Goal: Transaction & Acquisition: Purchase product/service

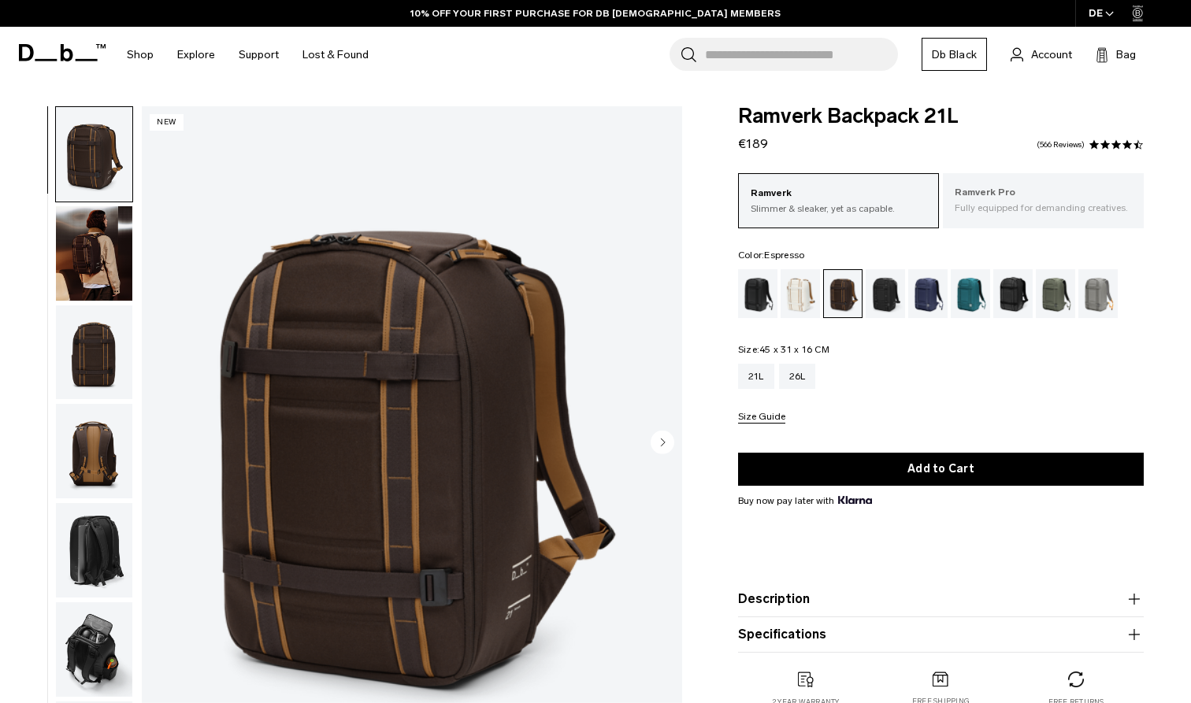
click at [986, 191] on p "Ramverk Pro" at bounding box center [1043, 193] width 177 height 16
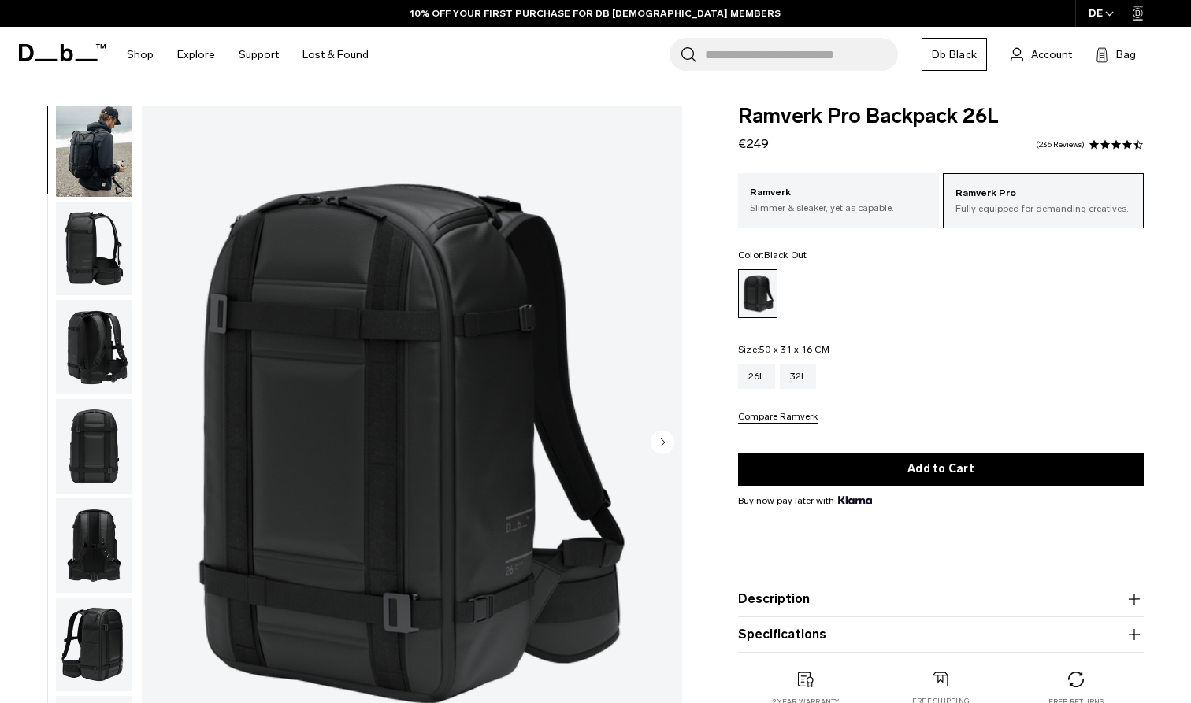
scroll to position [107, 0]
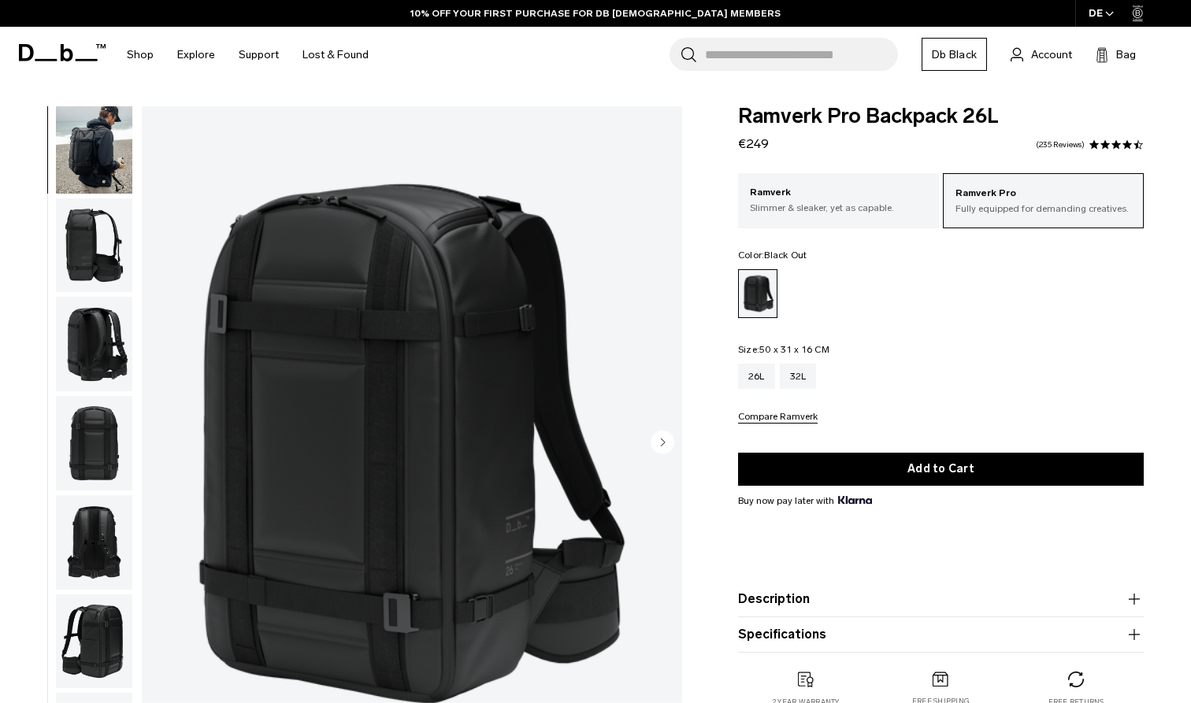
click at [91, 563] on img "button" at bounding box center [94, 542] width 76 height 95
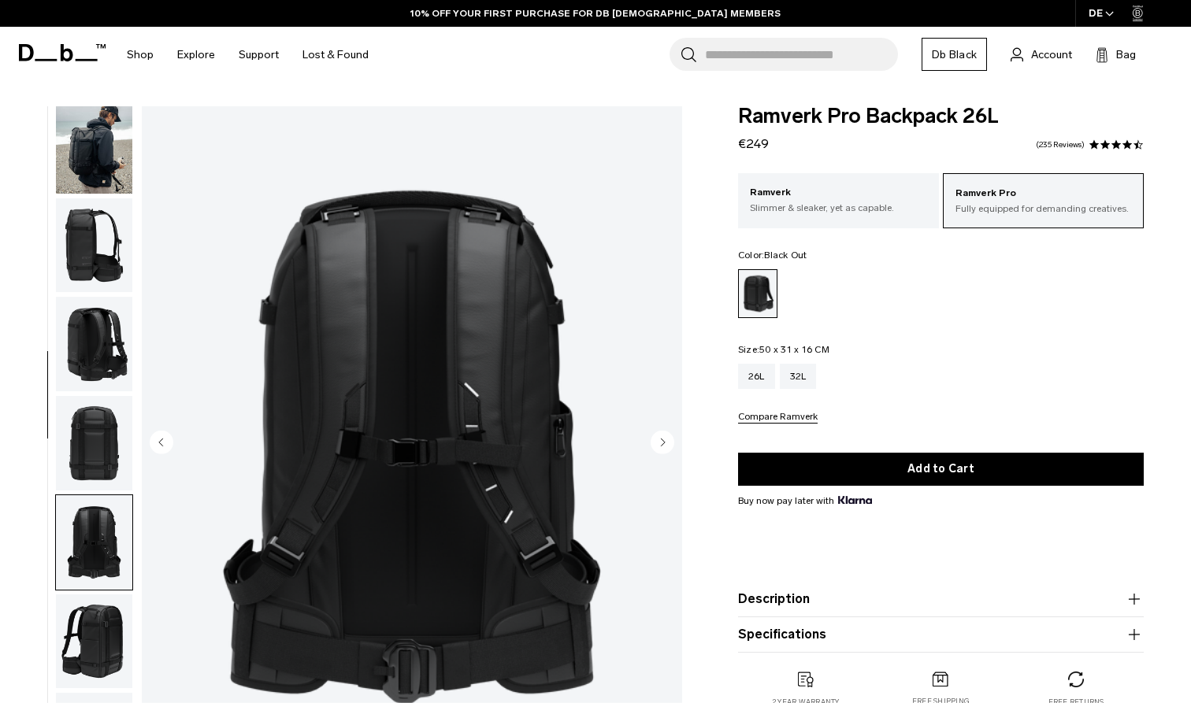
scroll to position [501, 0]
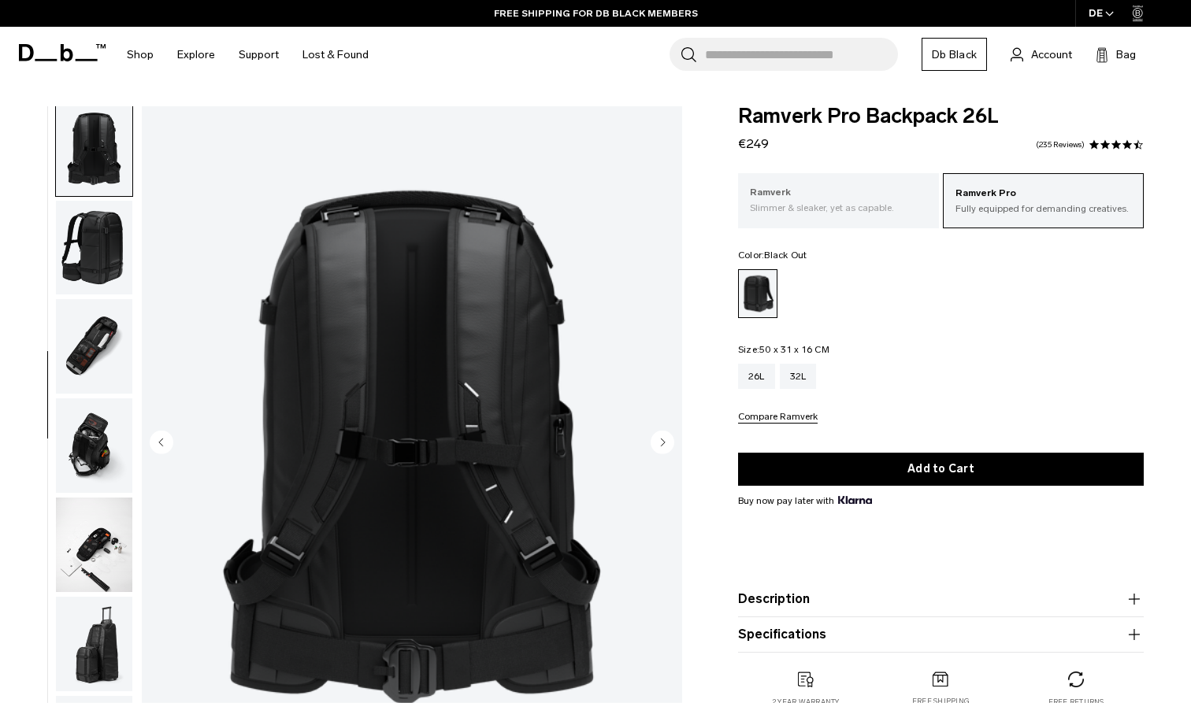
click at [811, 191] on p "Ramverk" at bounding box center [838, 193] width 177 height 16
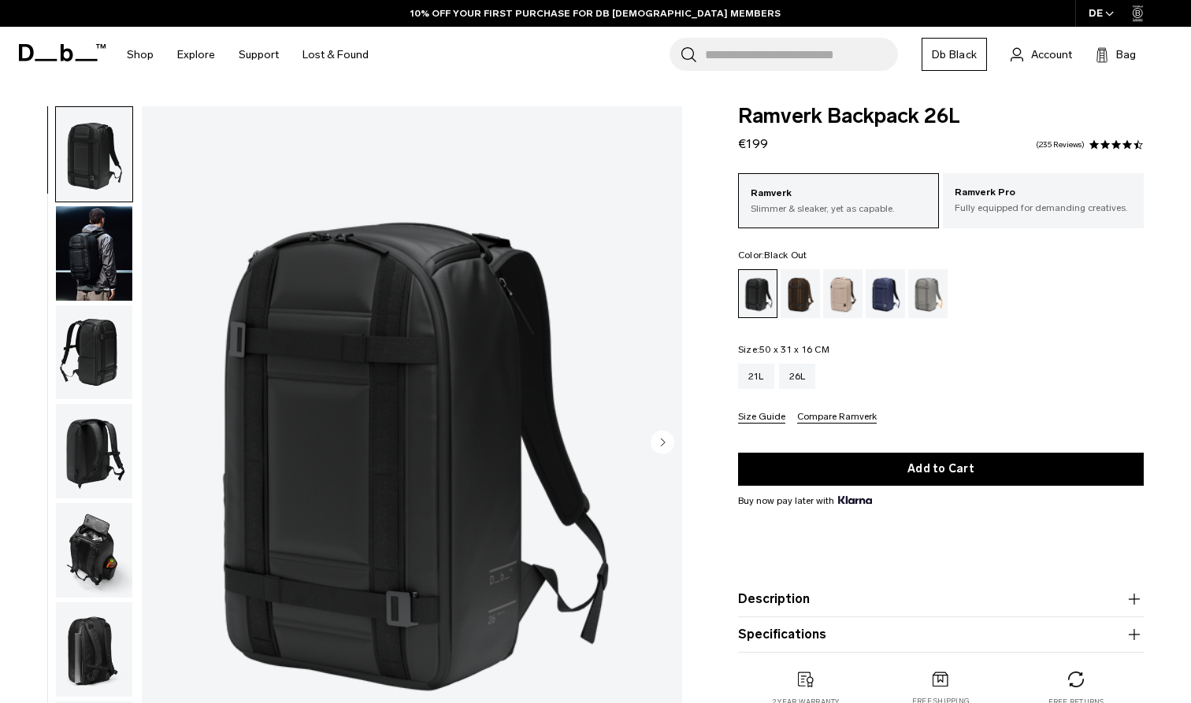
click at [974, 288] on ul at bounding box center [941, 293] width 406 height 49
click at [798, 299] on div "Espresso" at bounding box center [801, 293] width 40 height 49
